Goal: Information Seeking & Learning: Learn about a topic

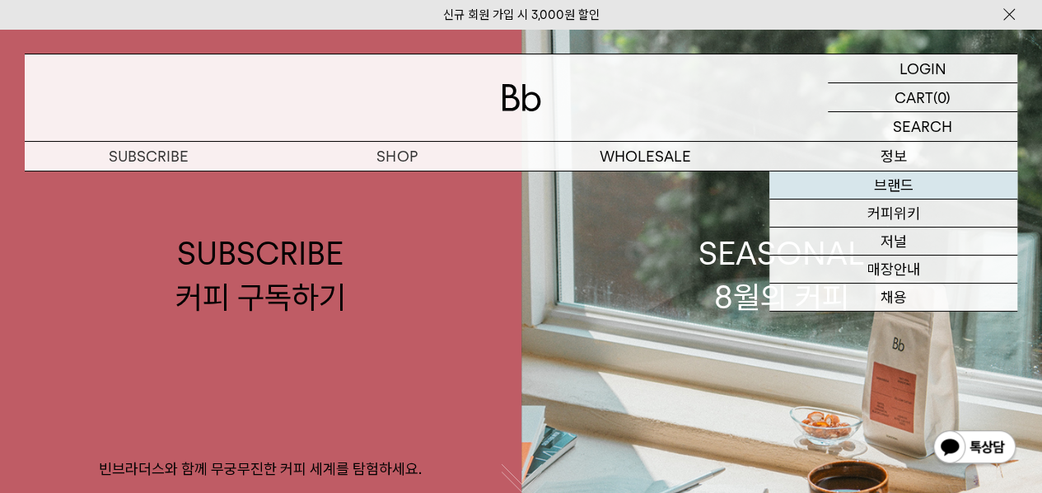
click at [896, 189] on link "브랜드" at bounding box center [893, 185] width 248 height 28
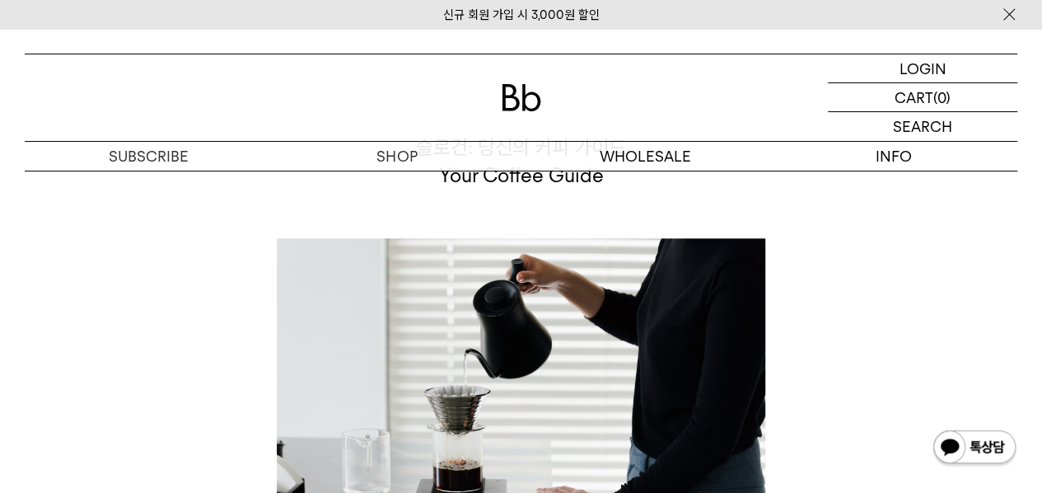
scroll to position [3741, 0]
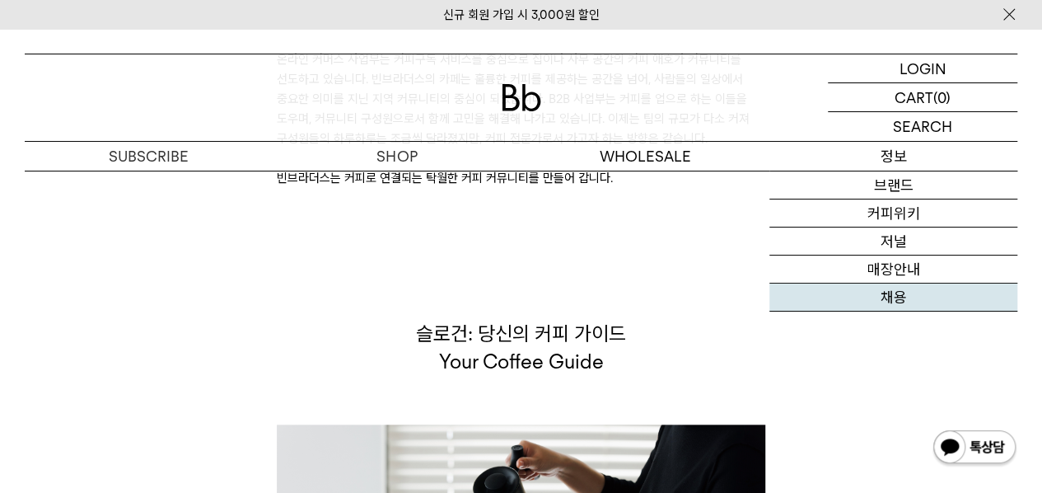
click at [893, 301] on link "채용" at bounding box center [893, 297] width 248 height 28
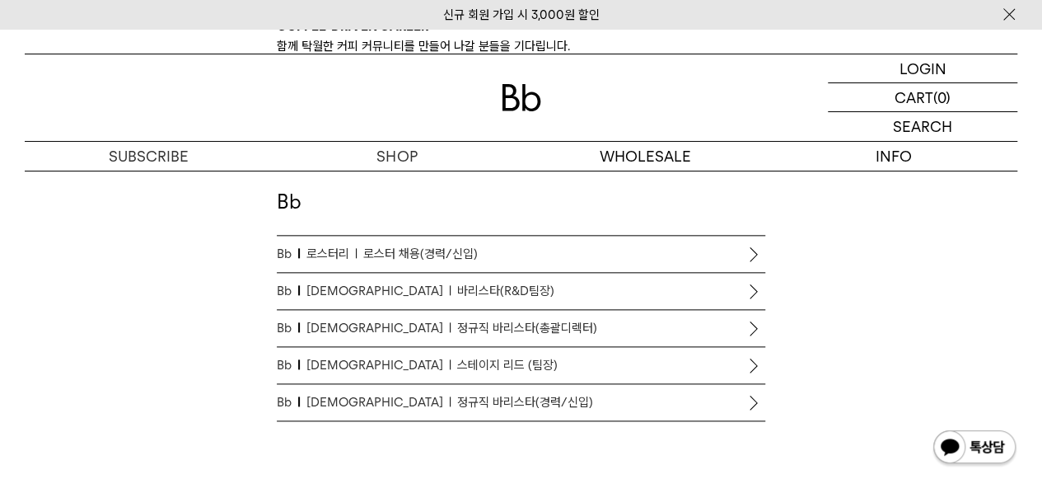
scroll to position [906, 0]
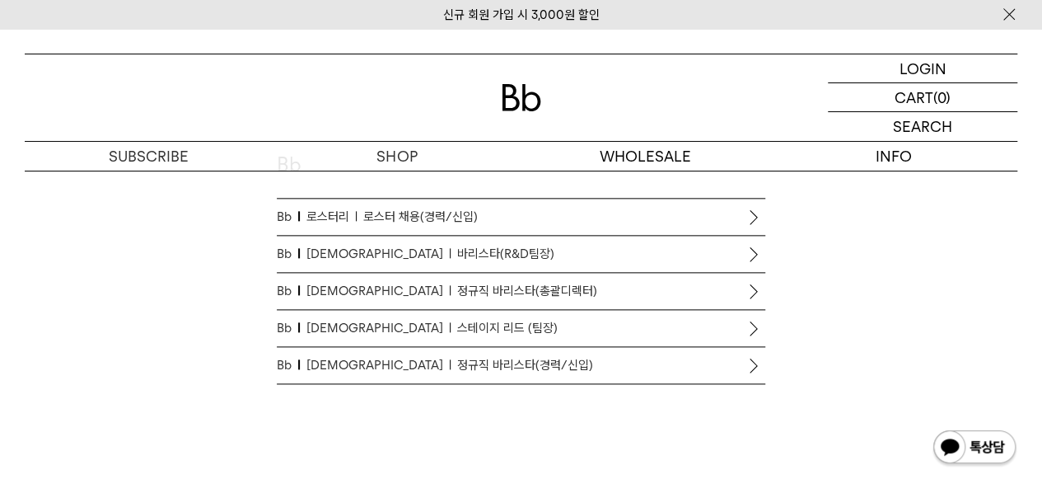
click at [457, 365] on span "정규직 바리스타(경력/신입)" at bounding box center [525, 365] width 136 height 20
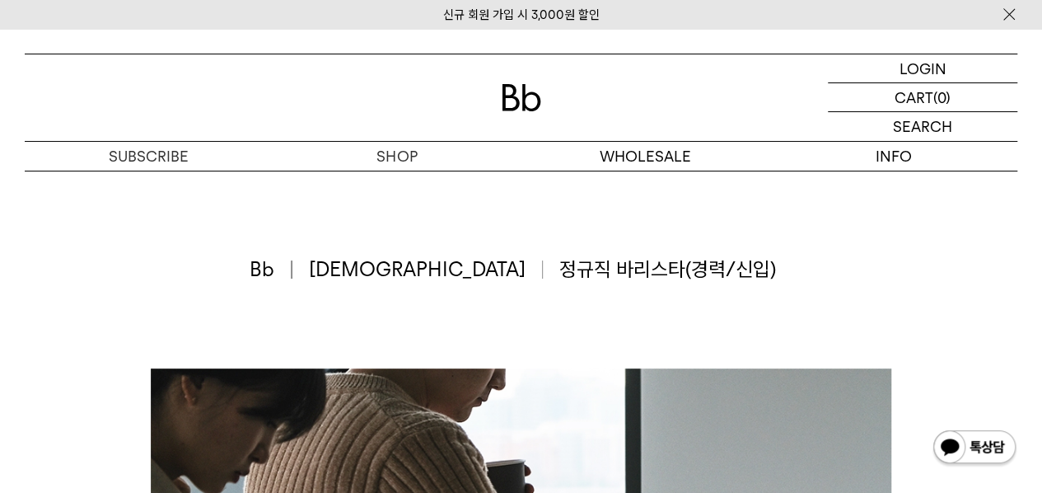
click at [484, 268] on div "Bb 바리스타 정규직 바리스타(경력/신입)" at bounding box center [521, 269] width 543 height 28
drag, startPoint x: 487, startPoint y: 269, endPoint x: 602, endPoint y: 276, distance: 115.5
click at [602, 276] on span "정규직 바리스타(경력/신입)" at bounding box center [667, 269] width 217 height 28
copy span "정규직 바리스타"
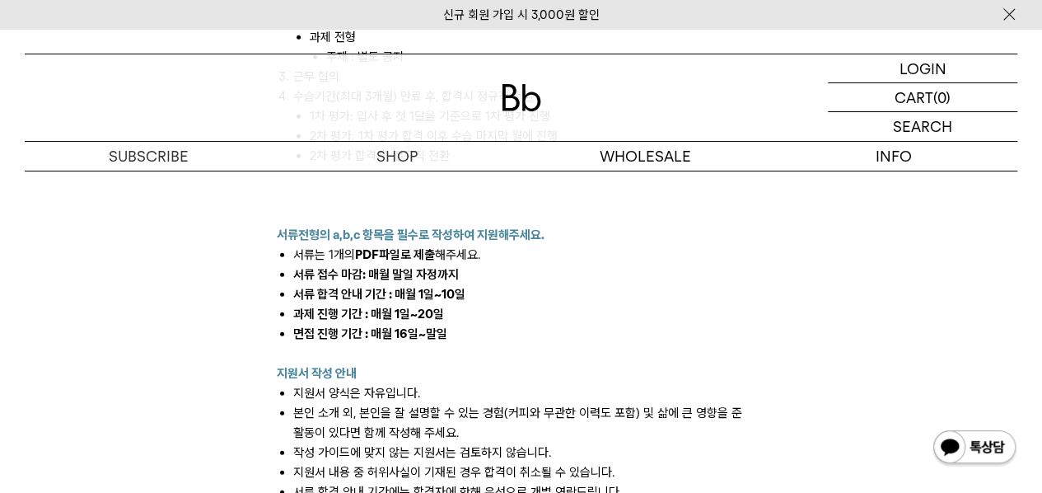
scroll to position [2059, 0]
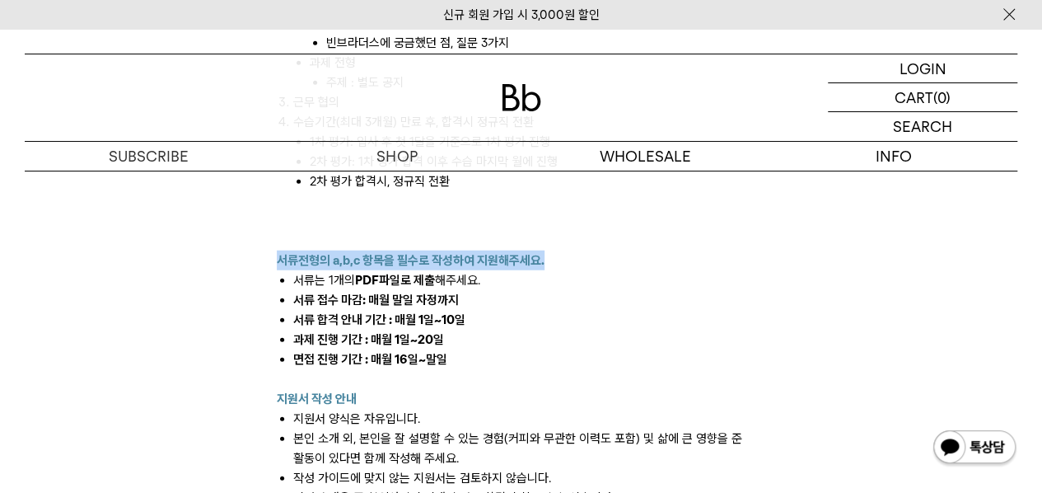
drag, startPoint x: 278, startPoint y: 259, endPoint x: 550, endPoint y: 251, distance: 272.7
click at [550, 251] on p "서류전형의 a,b,c 항목을 필수로 작성하여 지원해주세요." at bounding box center [521, 260] width 488 height 20
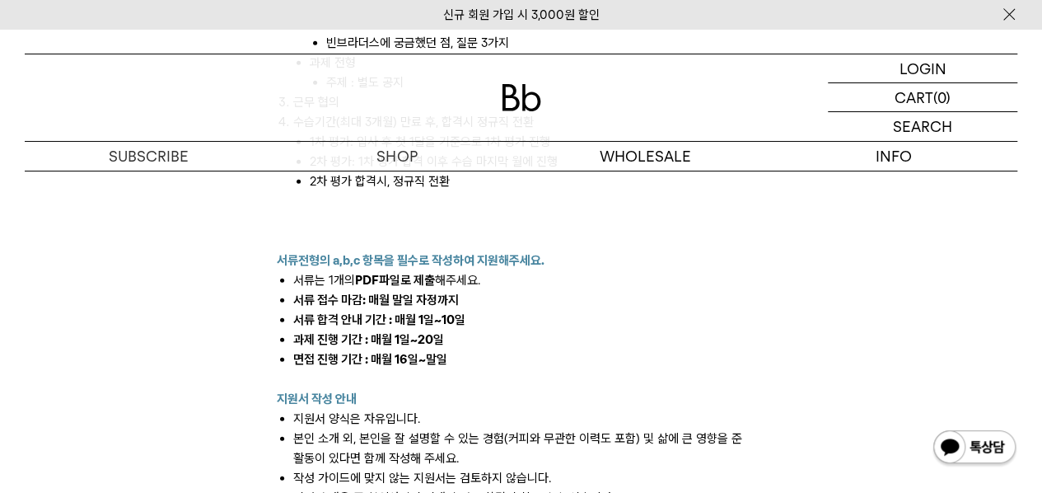
click at [515, 334] on li "과제 진행 기간 : 매월 1일~20일" at bounding box center [529, 339] width 472 height 20
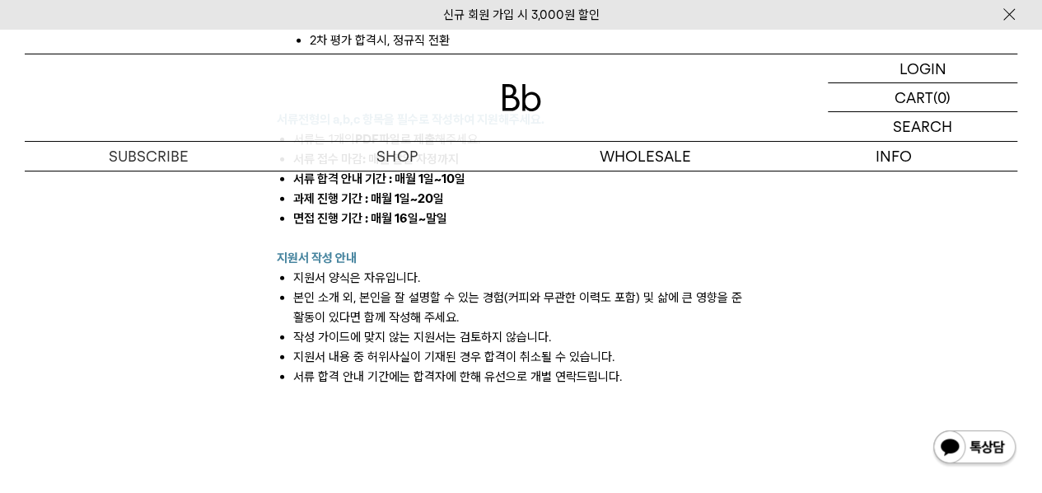
scroll to position [2224, 0]
